Goal: Book appointment/travel/reservation

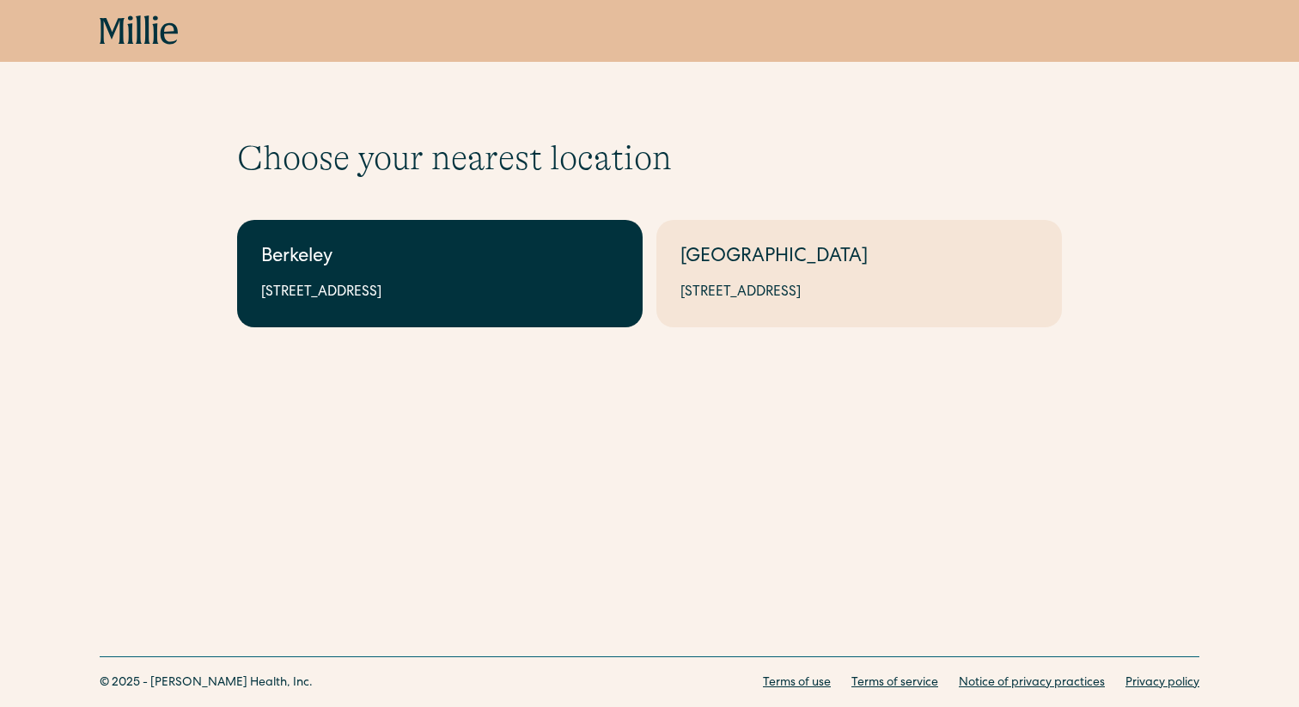
click at [485, 282] on link "Berkeley 2999 Regent St, Suite 524, Berkeley, CA 94705" at bounding box center [440, 273] width 406 height 107
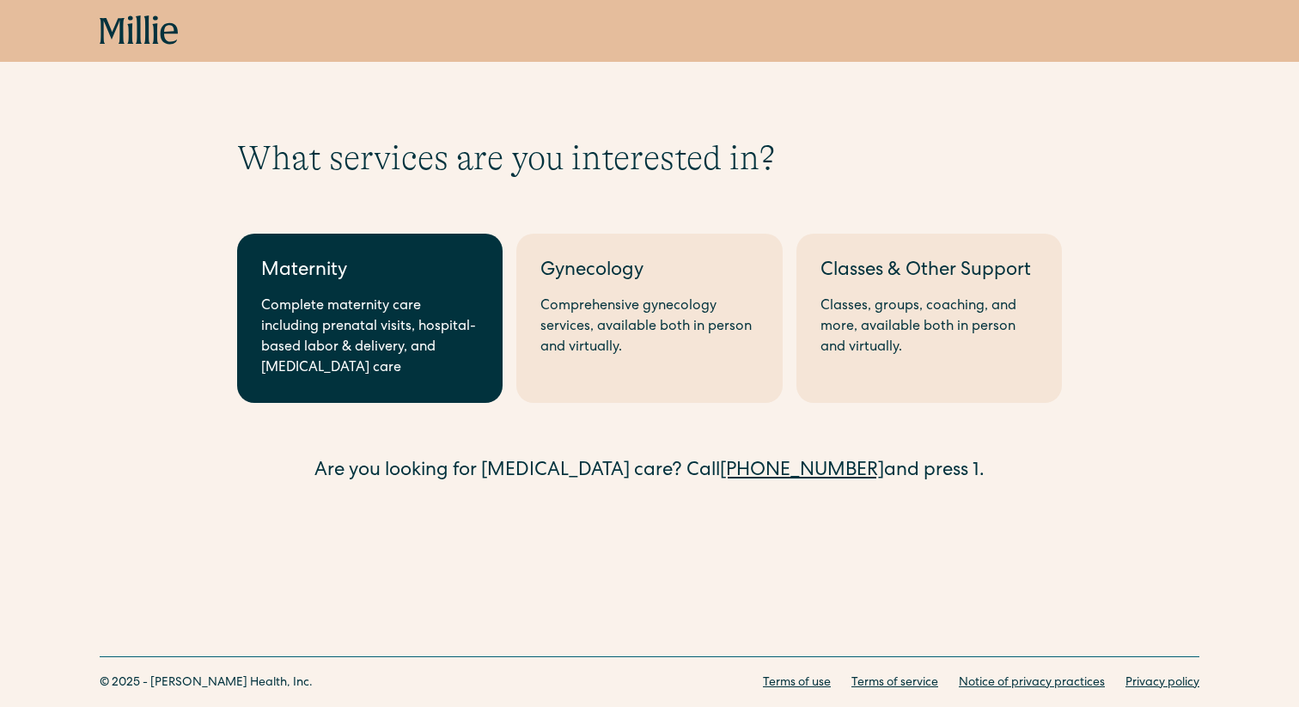
click at [342, 270] on div "Maternity" at bounding box center [369, 272] width 217 height 28
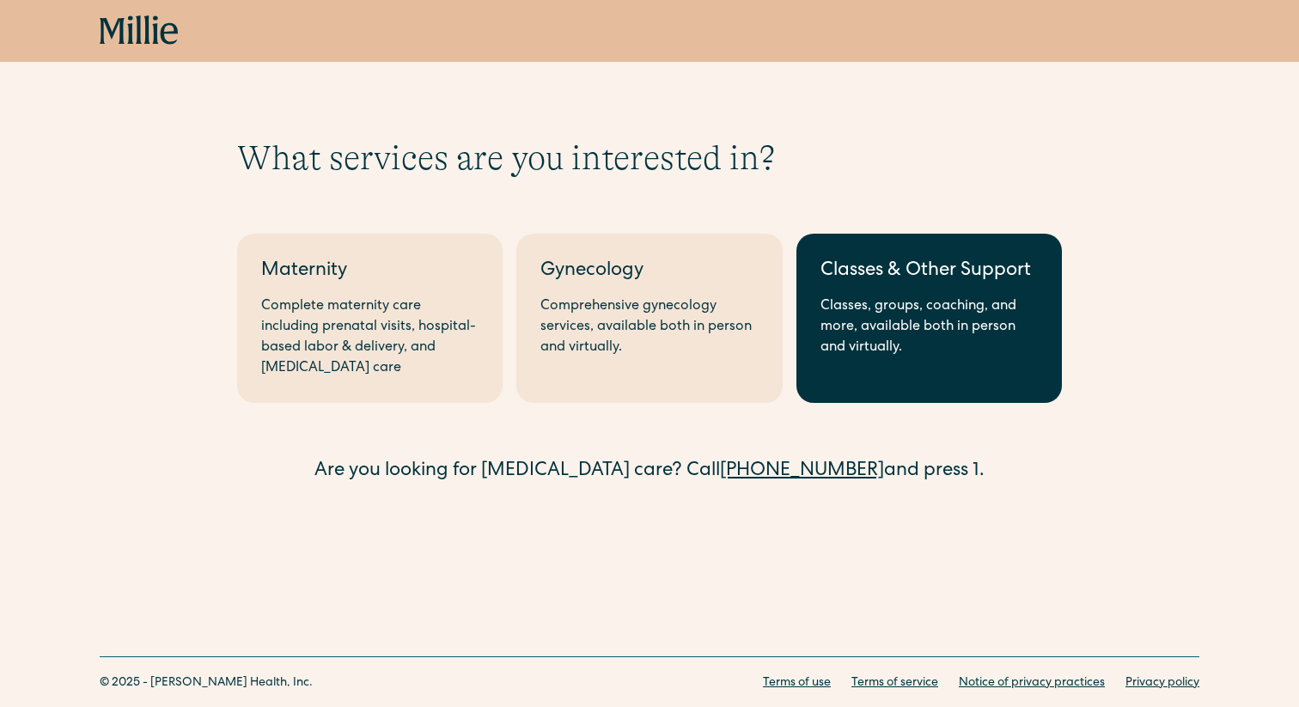
click at [861, 269] on div "Classes & Other Support" at bounding box center [929, 272] width 217 height 28
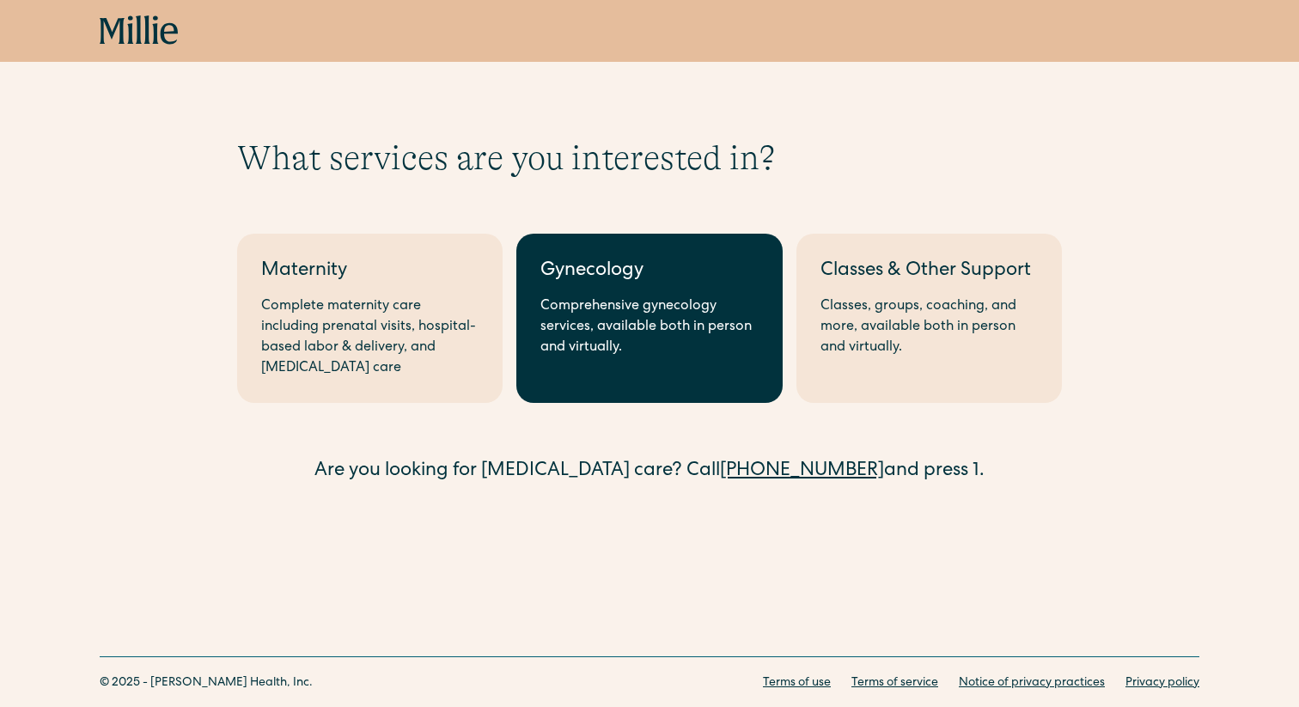
click at [601, 280] on div "Gynecology" at bounding box center [648, 272] width 217 height 28
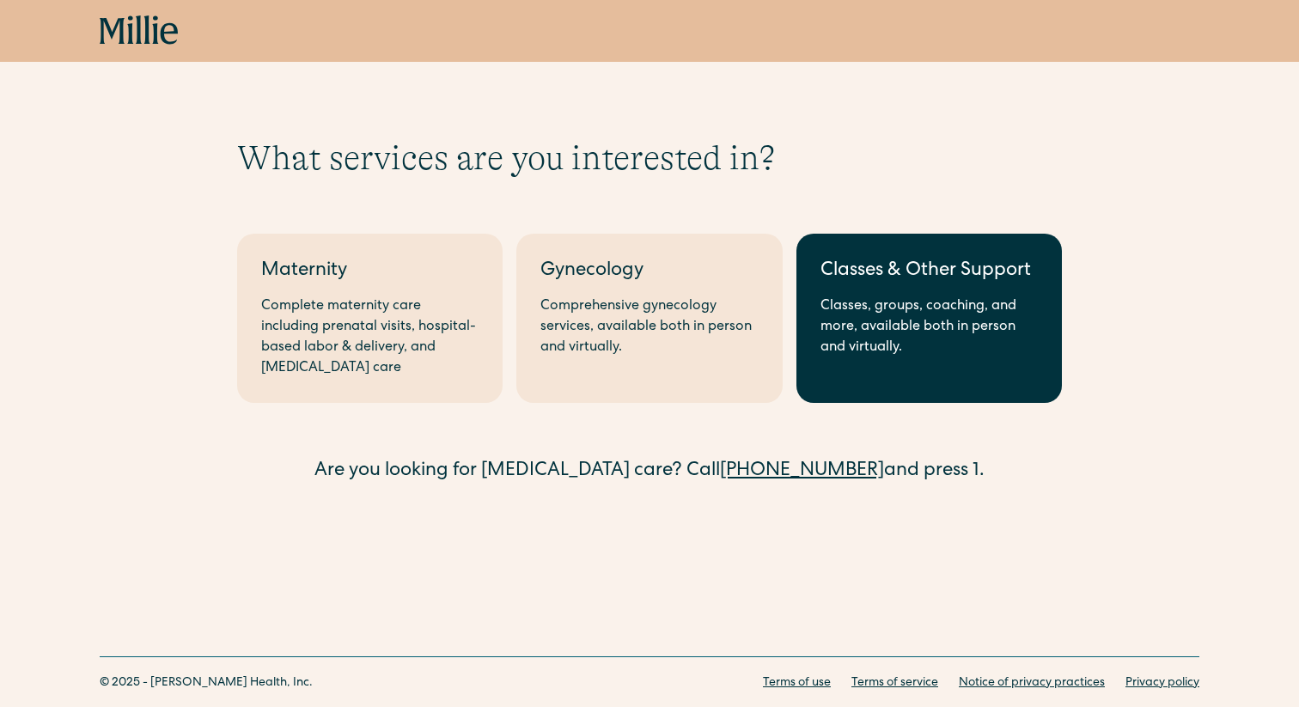
click at [955, 354] on div "Classes, groups, coaching, and more, available both in person and virtually." at bounding box center [929, 327] width 217 height 62
